Goal: Navigation & Orientation: Find specific page/section

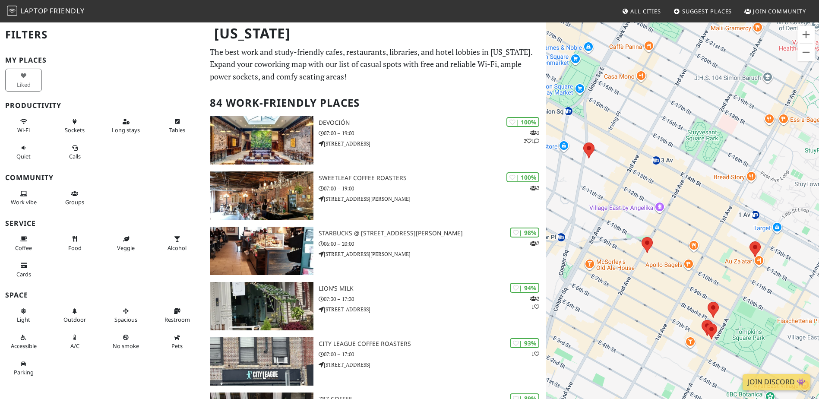
drag, startPoint x: 596, startPoint y: 216, endPoint x: 736, endPoint y: 165, distance: 148.8
click at [736, 165] on div at bounding box center [682, 221] width 273 height 399
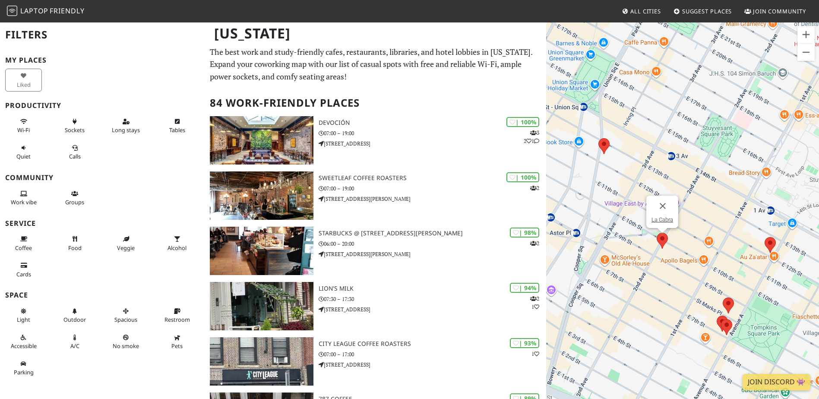
click at [663, 239] on img at bounding box center [662, 241] width 11 height 16
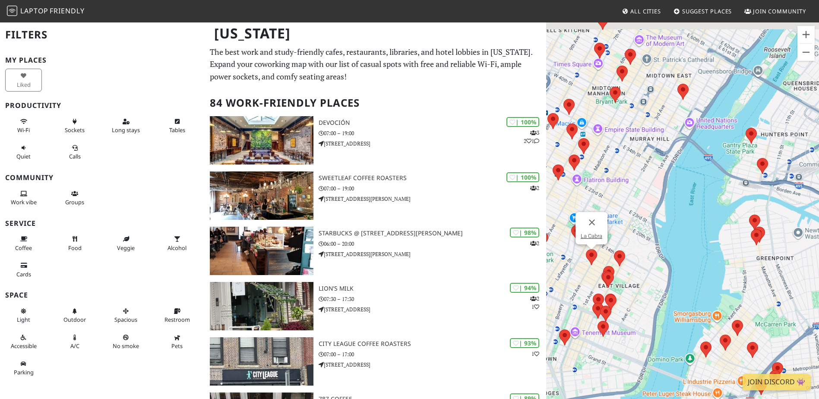
drag, startPoint x: 635, startPoint y: 152, endPoint x: 778, endPoint y: 271, distance: 186.5
click at [778, 271] on div "La Cabra" at bounding box center [682, 221] width 273 height 399
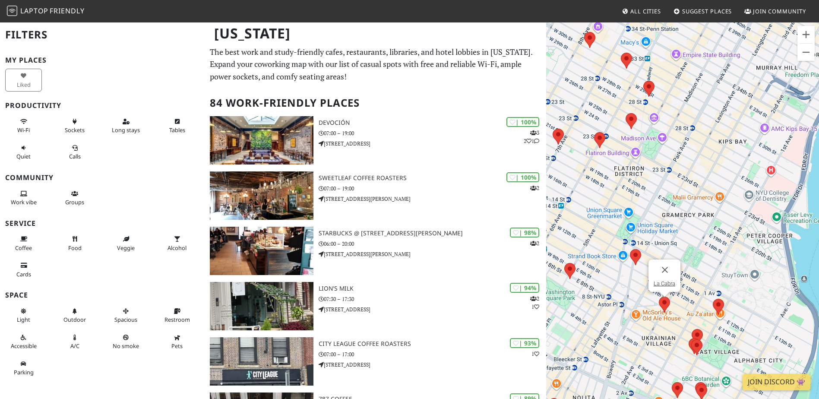
drag, startPoint x: 705, startPoint y: 279, endPoint x: 660, endPoint y: 127, distance: 158.1
click at [660, 127] on div "La Cabra" at bounding box center [682, 221] width 273 height 399
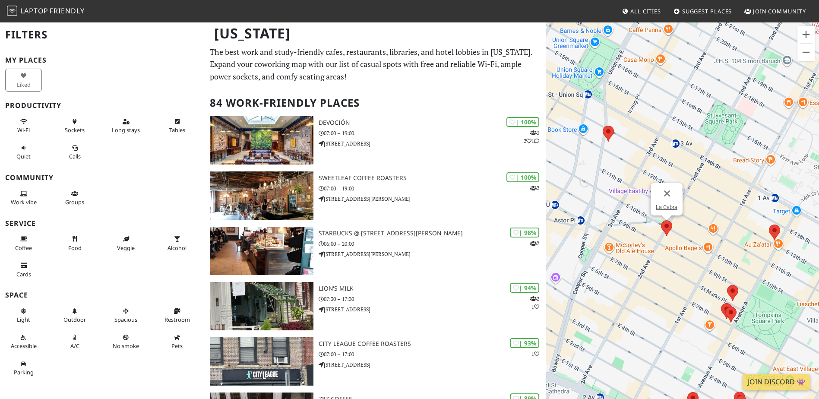
drag, startPoint x: 662, startPoint y: 300, endPoint x: 664, endPoint y: 250, distance: 49.7
click at [664, 251] on div "La Cabra" at bounding box center [682, 221] width 273 height 399
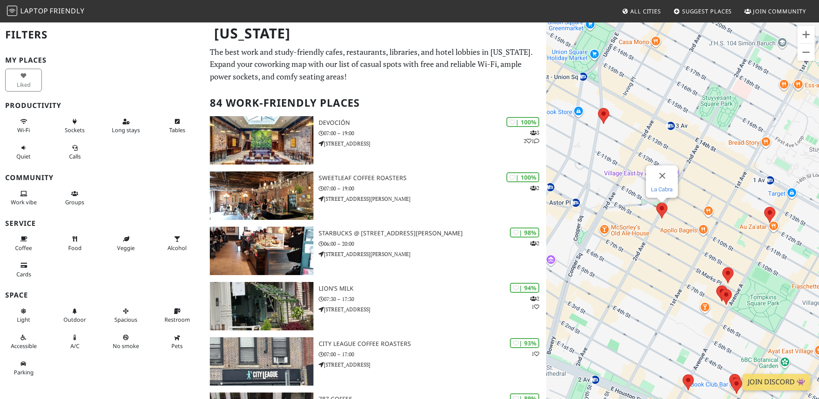
click at [661, 189] on link "La Cabra" at bounding box center [662, 189] width 22 height 6
click at [726, 270] on img at bounding box center [728, 275] width 11 height 16
click at [717, 288] on img at bounding box center [722, 294] width 11 height 16
click at [730, 295] on img at bounding box center [726, 297] width 11 height 16
click at [603, 115] on img at bounding box center [603, 116] width 11 height 16
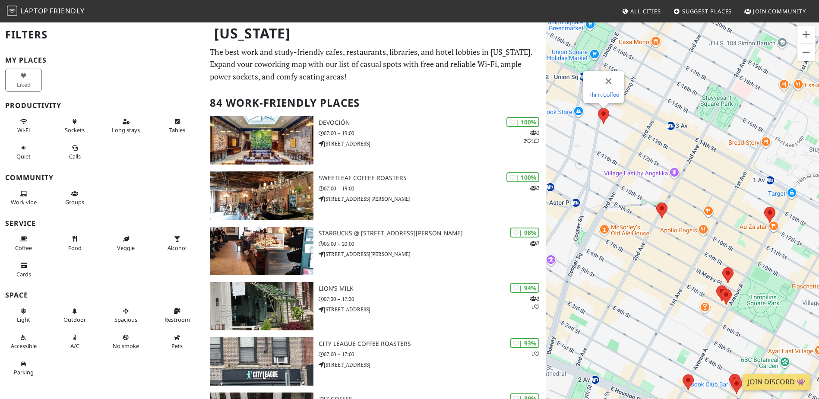
click at [608, 97] on link "Think Coffee" at bounding box center [603, 95] width 31 height 6
click at [773, 212] on img at bounding box center [770, 215] width 11 height 16
